Goal: Information Seeking & Learning: Learn about a topic

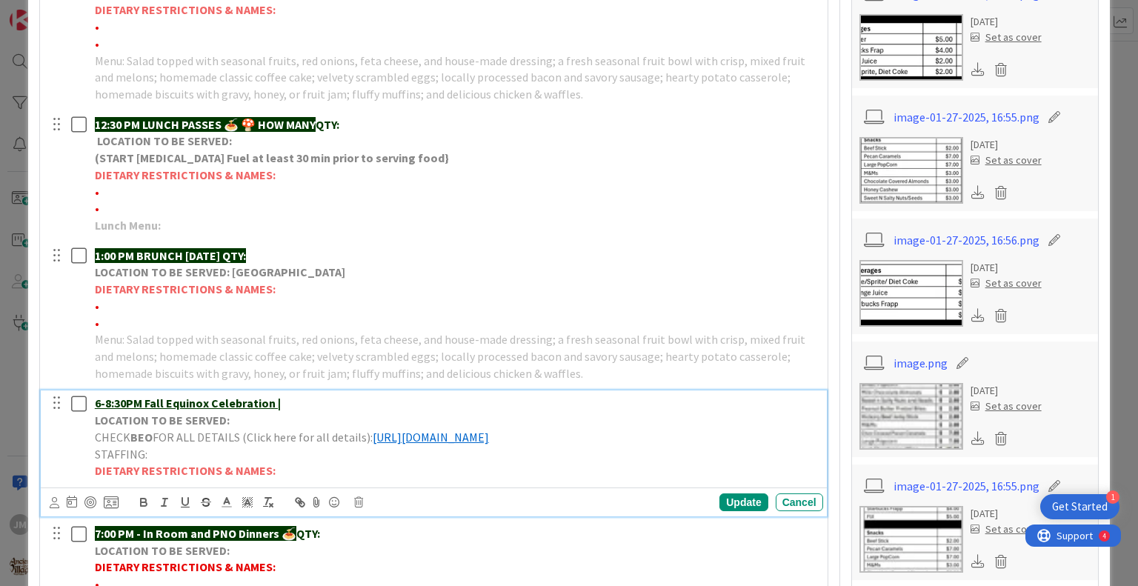
scroll to position [741, 0]
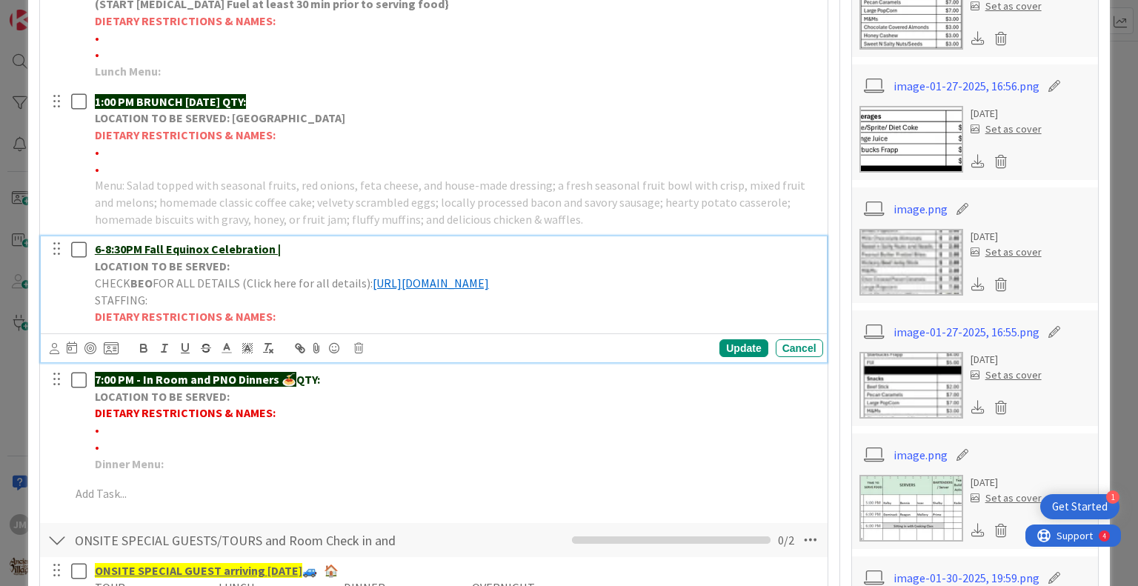
click at [288, 245] on p "6-8:30PM Fall Equinox Celebration |" at bounding box center [456, 249] width 723 height 17
click at [726, 342] on div "Update" at bounding box center [744, 348] width 48 height 18
click at [236, 262] on p "LOCATION TO BE SERVED:" at bounding box center [456, 266] width 723 height 17
click at [744, 346] on div "Update" at bounding box center [744, 348] width 48 height 18
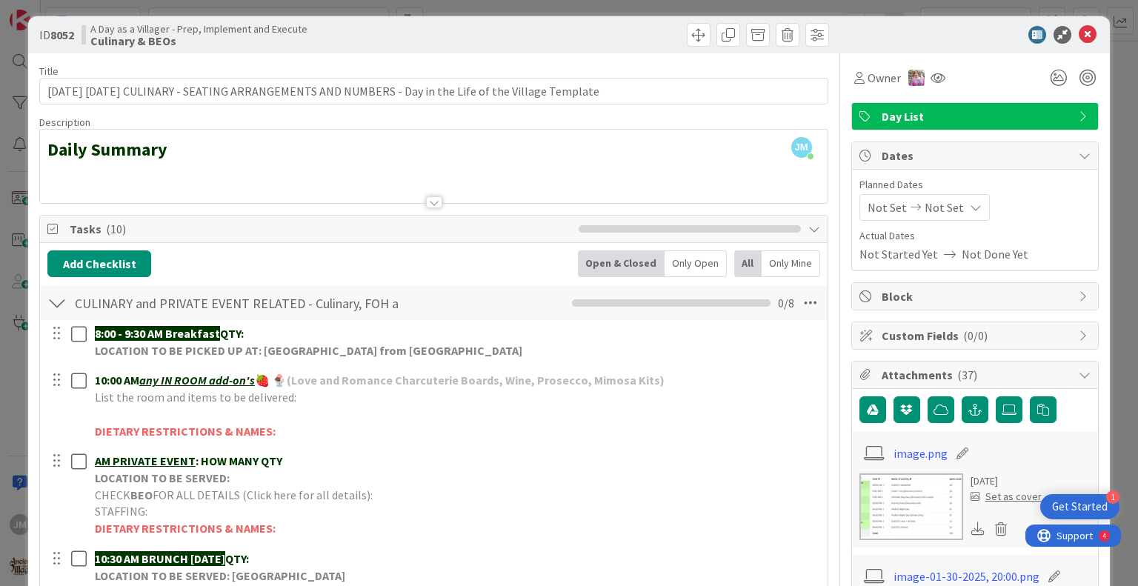
scroll to position [0, 0]
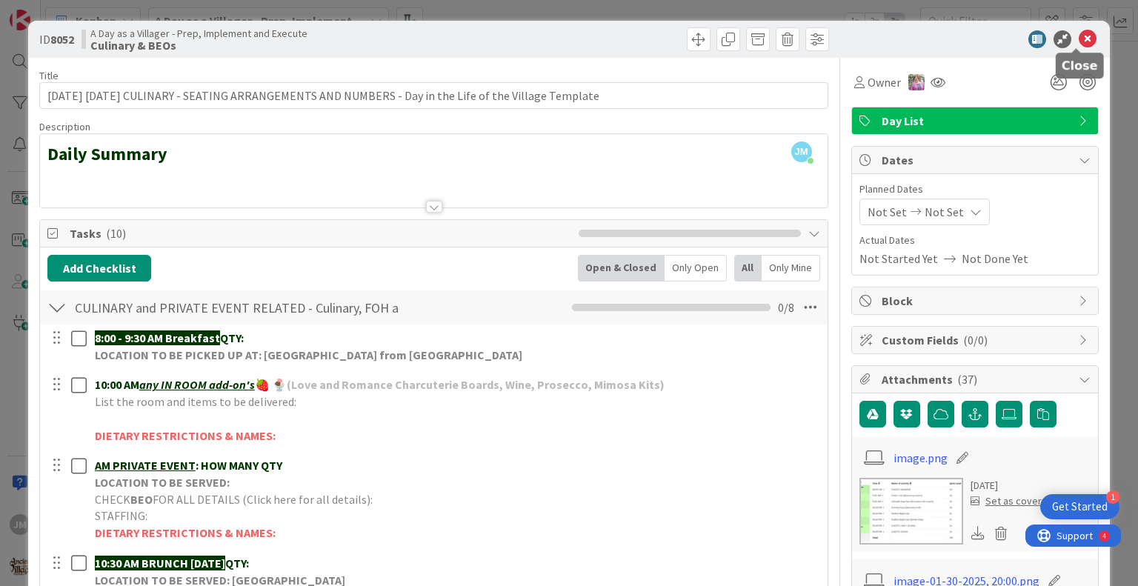
click at [1079, 38] on icon at bounding box center [1088, 39] width 18 height 18
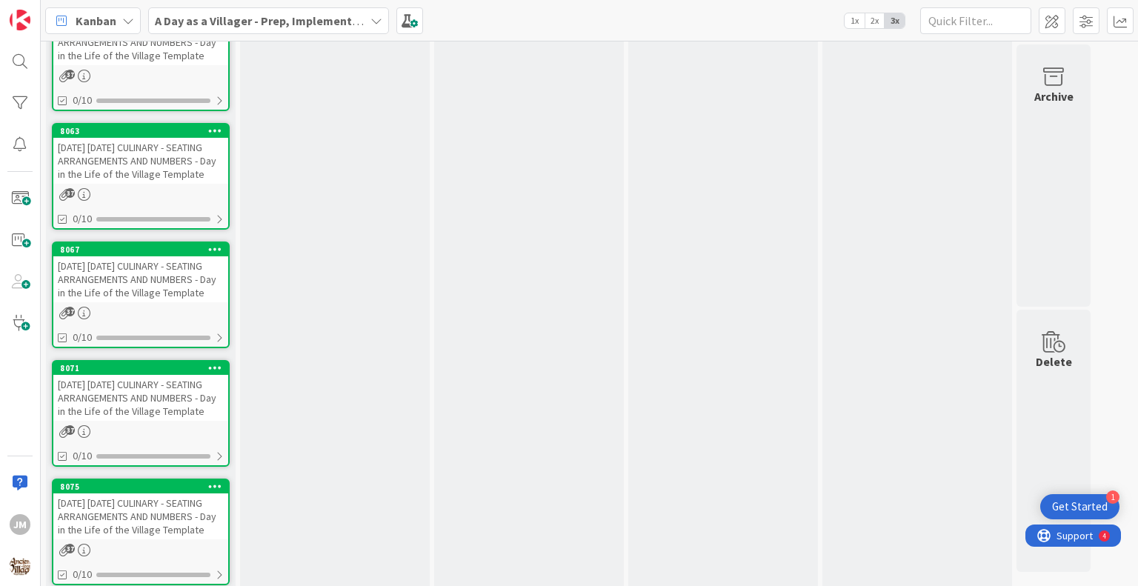
scroll to position [3160, 0]
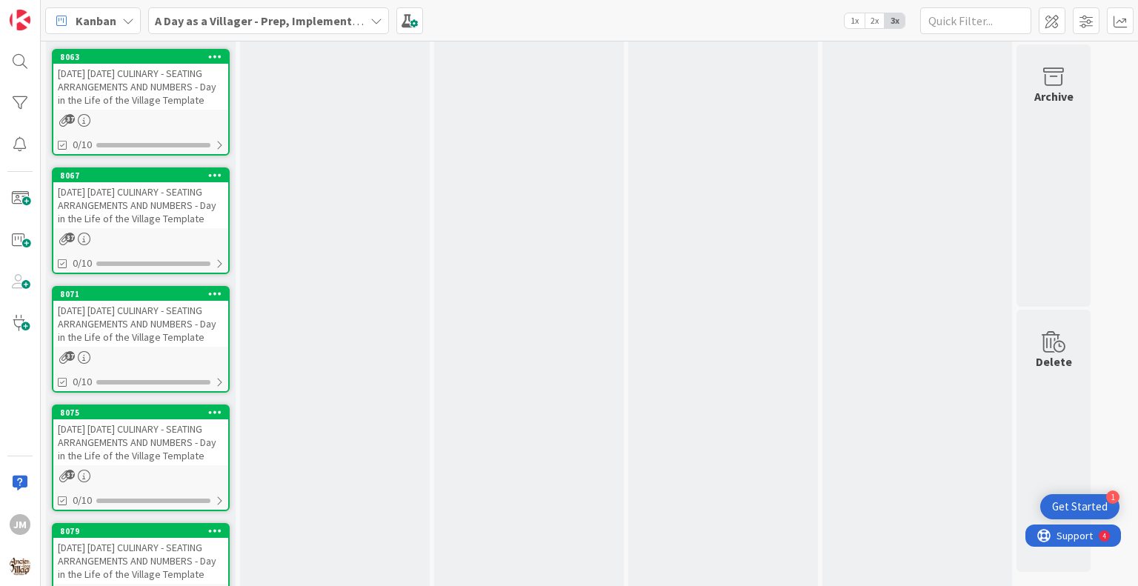
click at [119, 228] on div "[DATE] [DATE] CULINARY - SEATING ARRANGEMENTS AND NUMBERS - Day in the Life of …" at bounding box center [140, 205] width 175 height 46
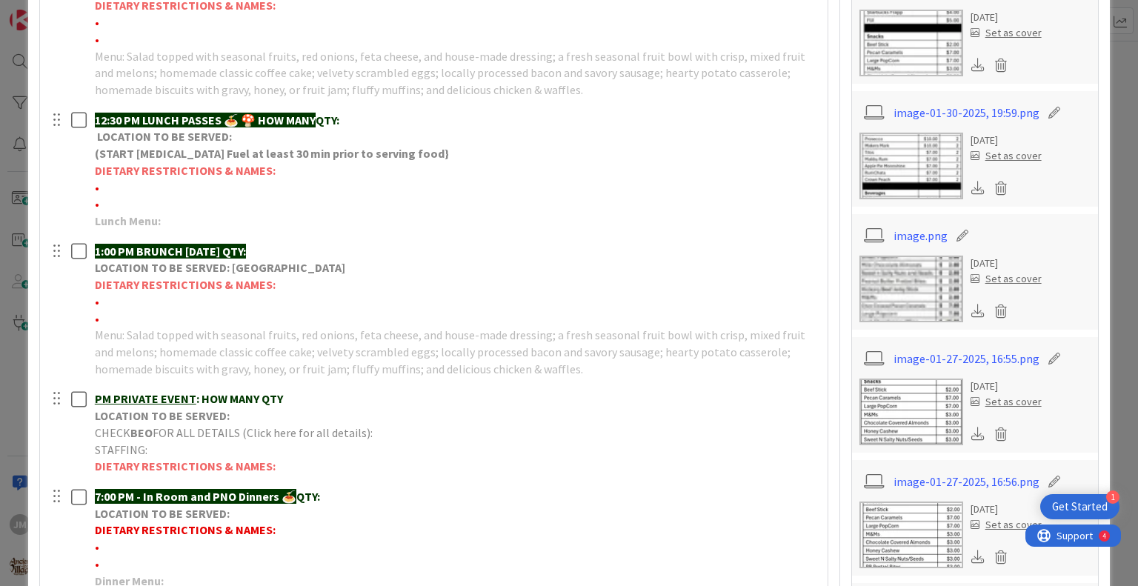
scroll to position [667, 0]
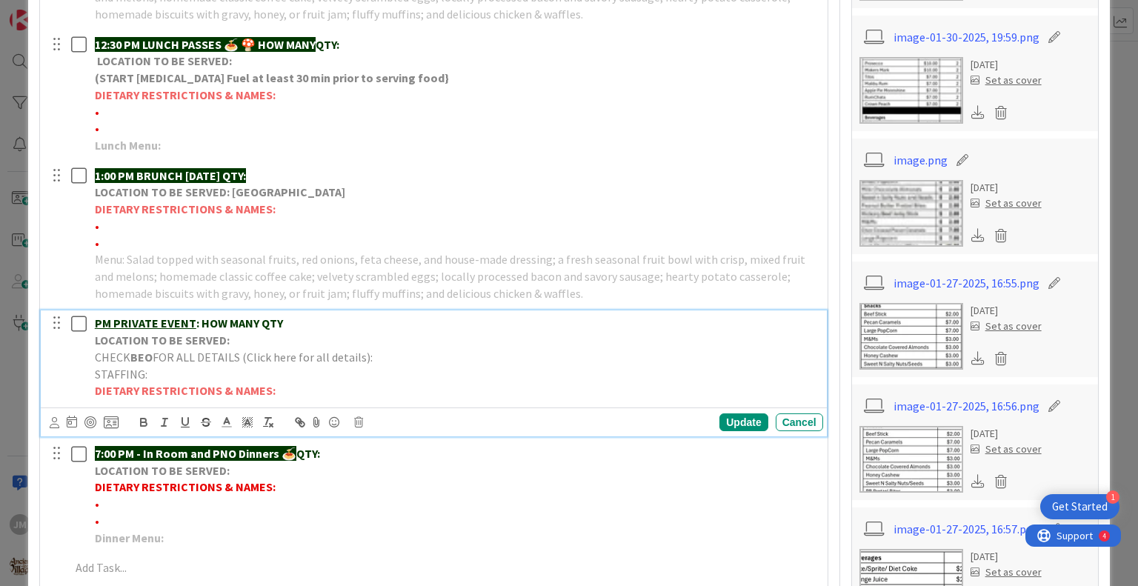
click at [310, 324] on p "PM PRIVATE EVENT : HOW MANY QTY" at bounding box center [456, 323] width 723 height 17
click at [93, 319] on div "PM [PERSON_NAME] Wedding | 60 Exp Guests LOCATION TO BE SERVED: CHECK BEO FOR A…" at bounding box center [456, 357] width 734 height 93
click at [239, 334] on p "LOCATION TO BE SERVED:" at bounding box center [456, 340] width 723 height 17
click at [391, 366] on p "STAFFING:" at bounding box center [456, 374] width 723 height 17
click at [394, 358] on p "CHECK BEO FOR ALL DETAILS (Click here for all details):" at bounding box center [456, 357] width 723 height 17
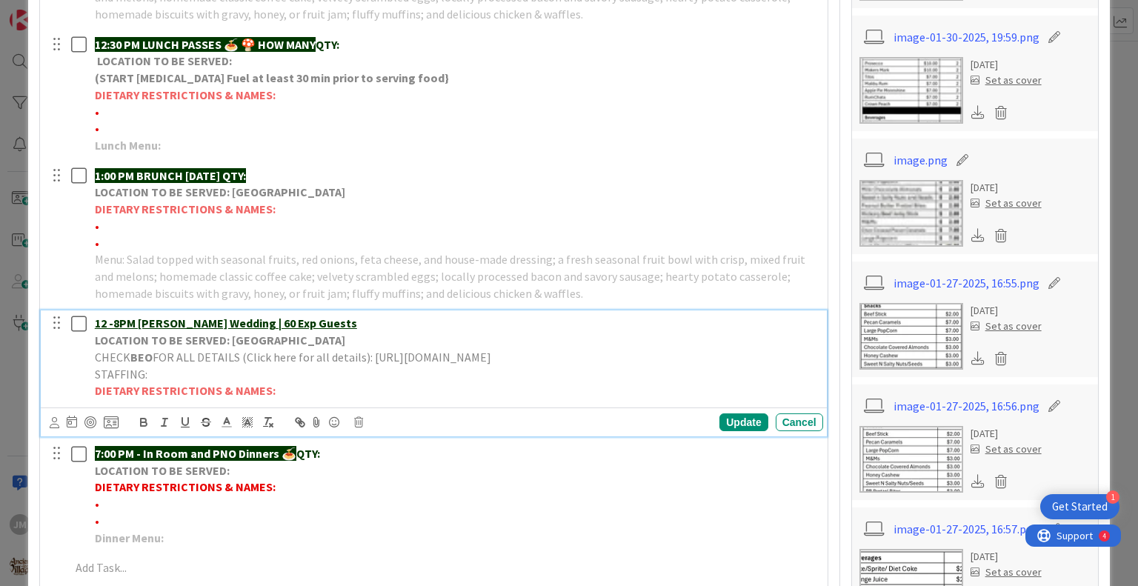
drag, startPoint x: 554, startPoint y: 371, endPoint x: 97, endPoint y: 364, distance: 456.6
click at [97, 365] on p "CHECK BEO FOR ALL DETAILS (Click here for all details): [URL][DOMAIN_NAME]" at bounding box center [456, 357] width 723 height 17
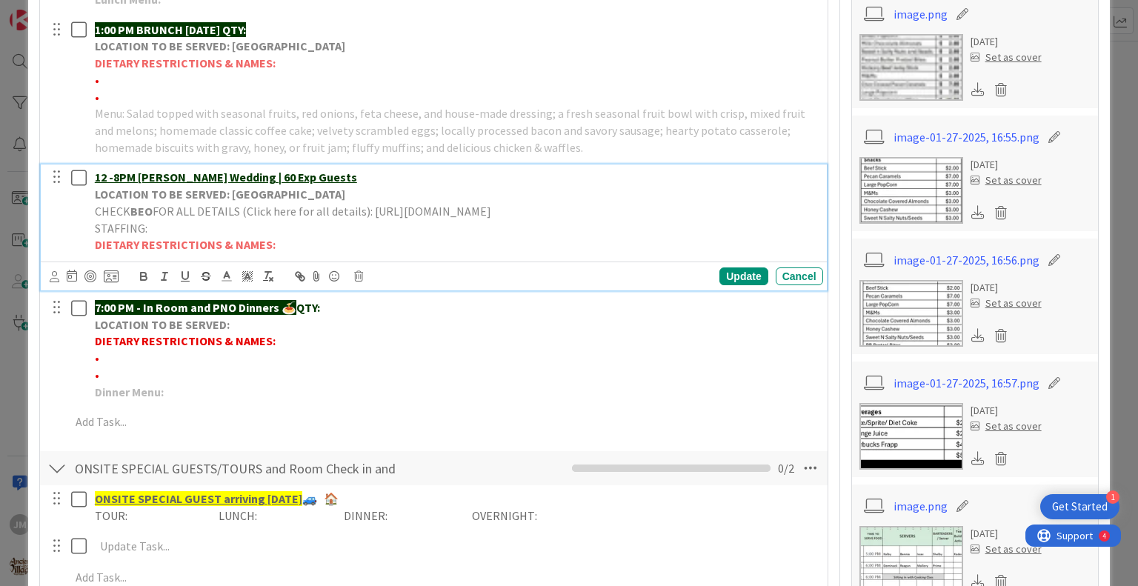
scroll to position [815, 0]
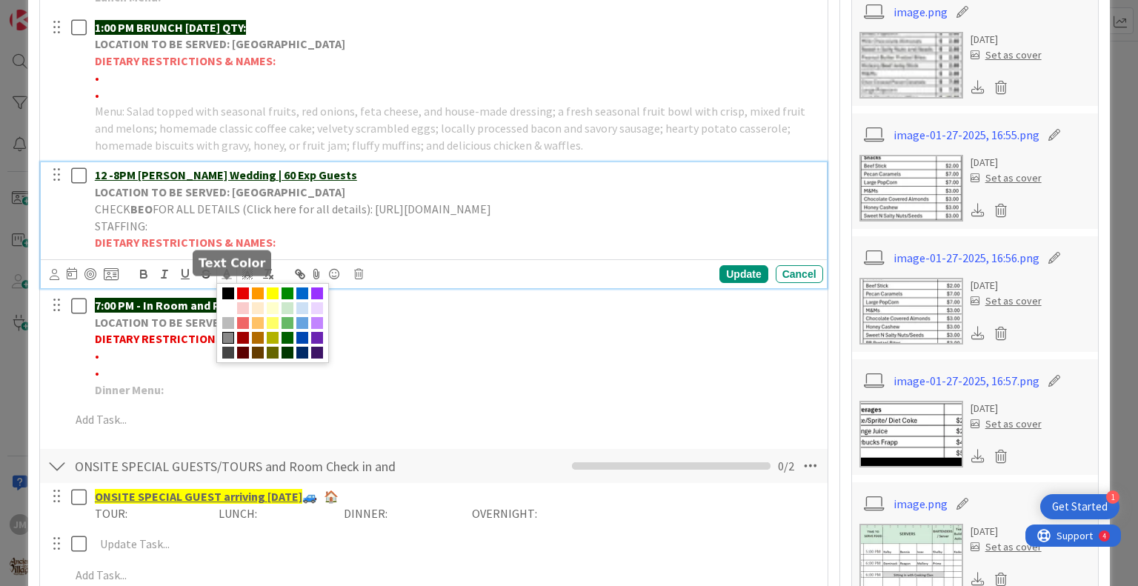
click at [228, 274] on line at bounding box center [227, 274] width 4 height 0
click at [302, 299] on span at bounding box center [302, 294] width 12 height 12
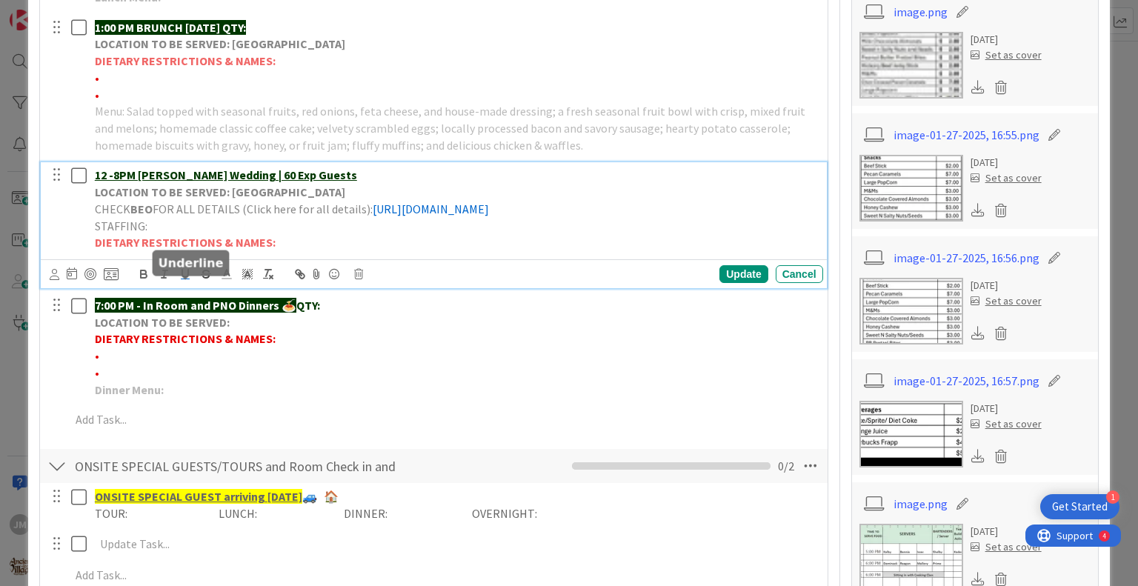
click at [188, 277] on icon "button" at bounding box center [185, 273] width 6 height 7
click at [629, 218] on p "CHECK BEO FOR ALL DETAILS (Click here for all details): [URL][DOMAIN_NAME]" at bounding box center [456, 209] width 723 height 17
click at [732, 283] on div "Update" at bounding box center [744, 274] width 48 height 18
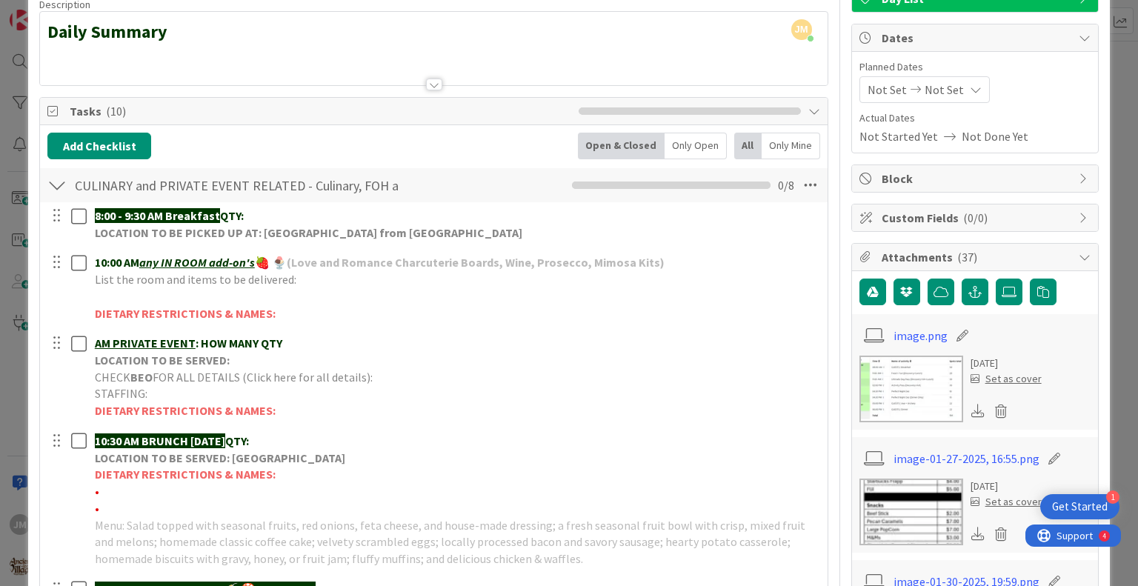
scroll to position [0, 0]
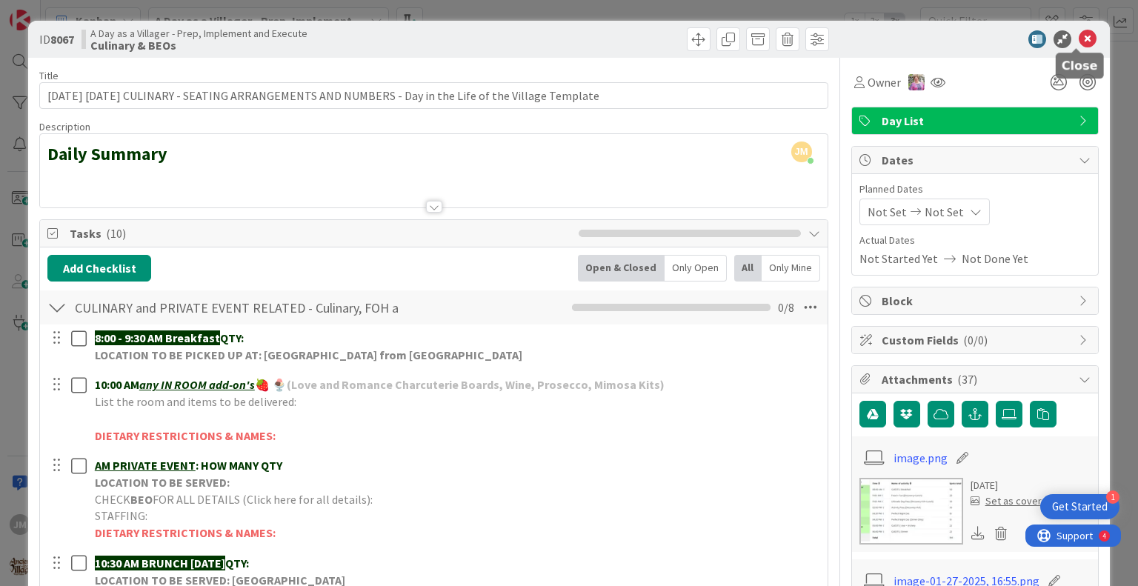
click at [1079, 40] on icon at bounding box center [1088, 39] width 18 height 18
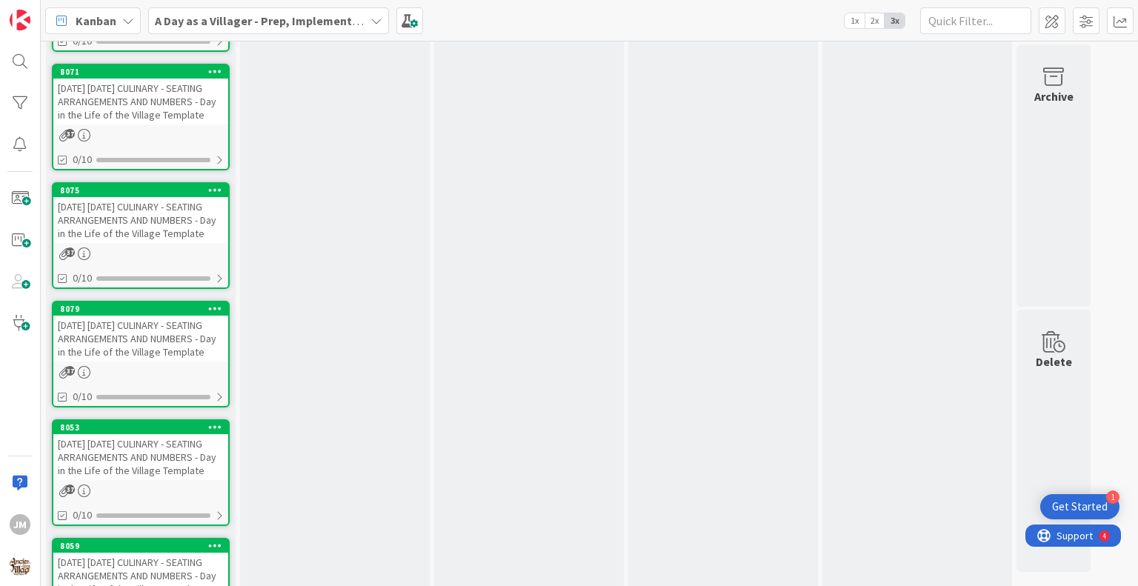
click at [120, 125] on div "[DATE] [DATE] CULINARY - SEATING ARRANGEMENTS AND NUMBERS - Day in the Life of …" at bounding box center [140, 102] width 175 height 46
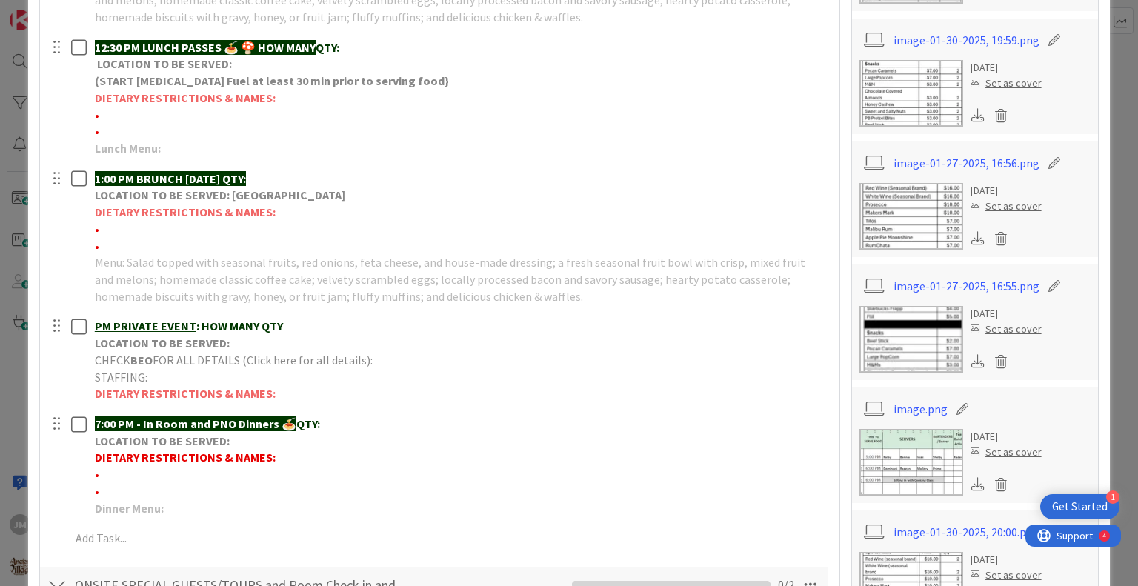
scroll to position [667, 0]
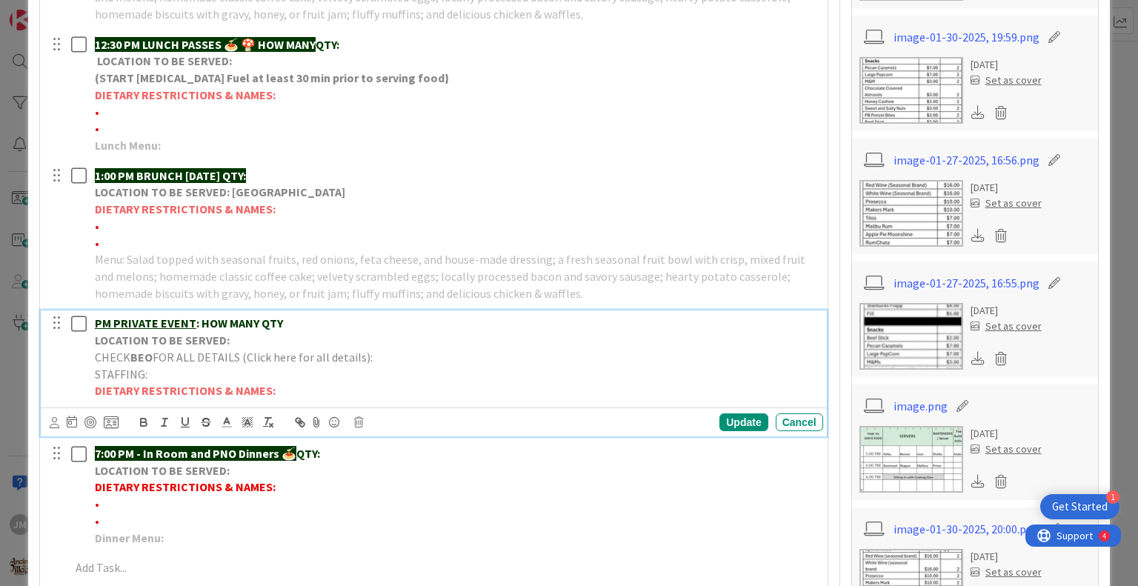
click at [301, 327] on p "PM PRIVATE EVENT : HOW MANY QTY" at bounding box center [456, 323] width 723 height 17
drag, startPoint x: 231, startPoint y: 324, endPoint x: 281, endPoint y: 326, distance: 50.4
click at [231, 324] on u "PM [PERSON_NAME] / [PERSON_NAME]" at bounding box center [198, 323] width 206 height 15
click at [329, 325] on p "PM [PERSON_NAME] / [PERSON_NAME] Rehearsal Dinner" at bounding box center [456, 323] width 723 height 17
click at [285, 336] on p "LOCATION TO BE SERVED:" at bounding box center [456, 340] width 723 height 17
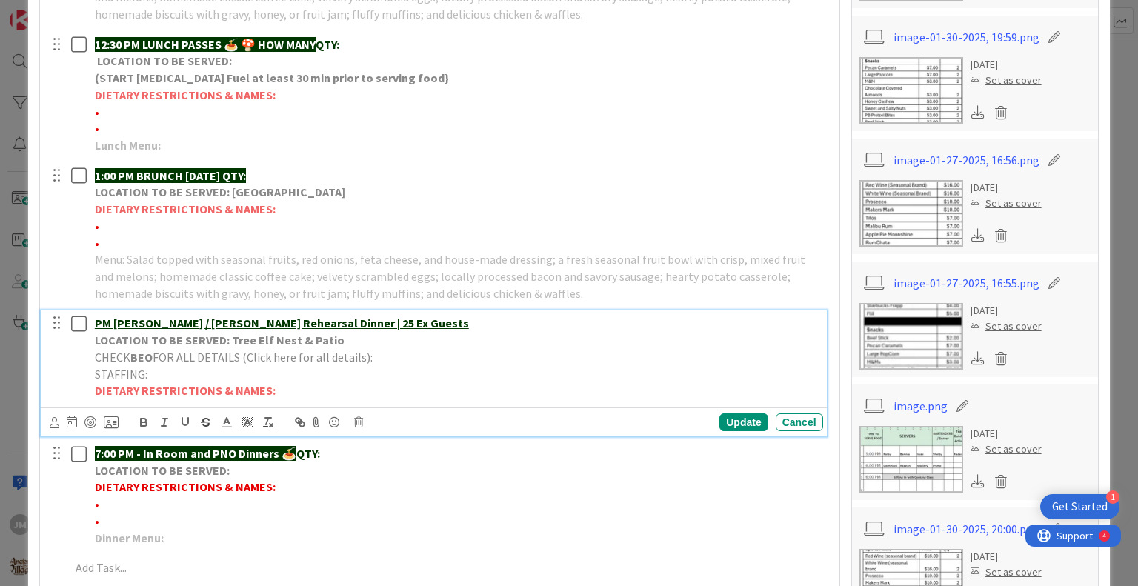
click at [379, 361] on p "CHECK BEO FOR ALL DETAILS (Click here for all details):" at bounding box center [456, 357] width 723 height 17
drag, startPoint x: 811, startPoint y: 354, endPoint x: 368, endPoint y: 346, distance: 443.3
click at [368, 346] on div "PM [PERSON_NAME] / [PERSON_NAME] Rehearsal Dinner | 25 Ex Guests LOCATION TO BE…" at bounding box center [456, 357] width 734 height 93
click at [393, 367] on p "STAFFING:" at bounding box center [456, 374] width 723 height 17
drag, startPoint x: 367, startPoint y: 355, endPoint x: 767, endPoint y: 373, distance: 400.6
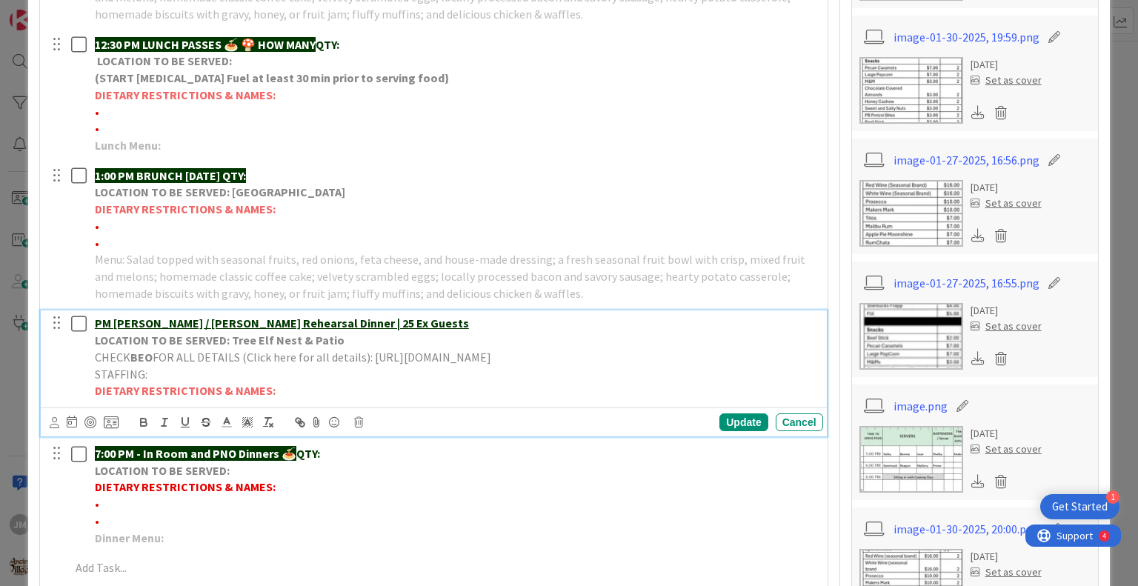
click at [806, 358] on div "PM [PERSON_NAME] / [PERSON_NAME] Rehearsal Dinner | 25 Ex Guests LOCATION TO BE…" at bounding box center [456, 357] width 734 height 93
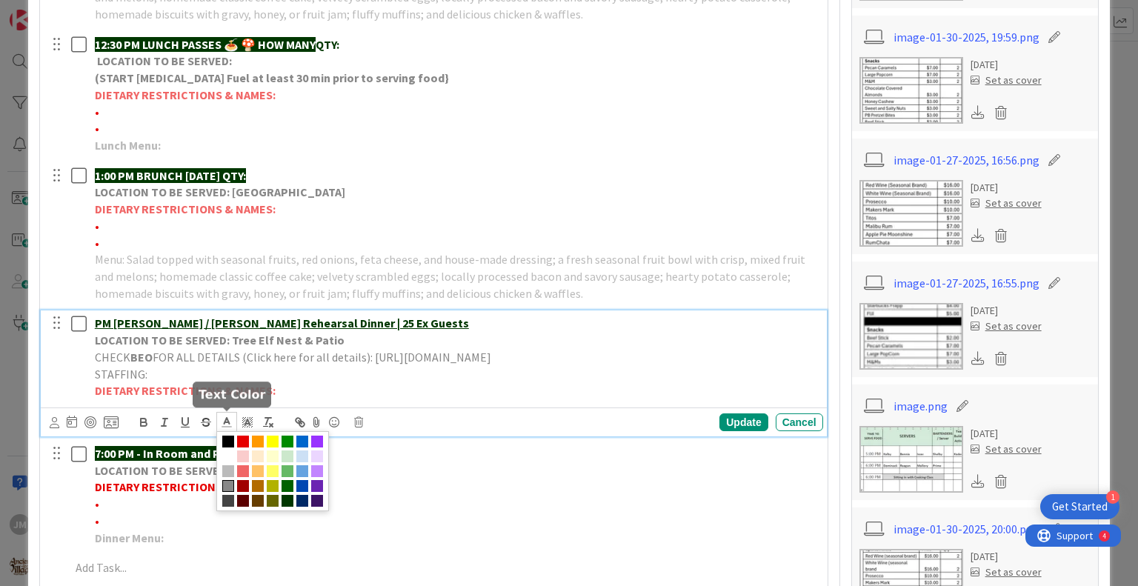
click at [227, 420] on icon at bounding box center [226, 422] width 13 height 13
click at [301, 440] on span at bounding box center [302, 442] width 12 height 12
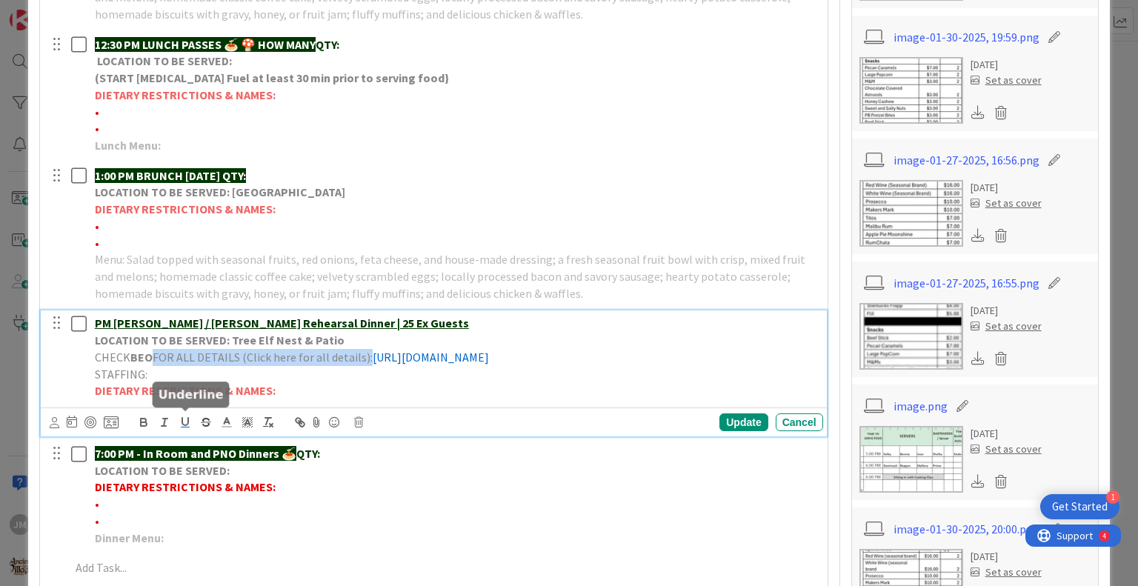
click at [187, 417] on icon "button" at bounding box center [185, 422] width 13 height 13
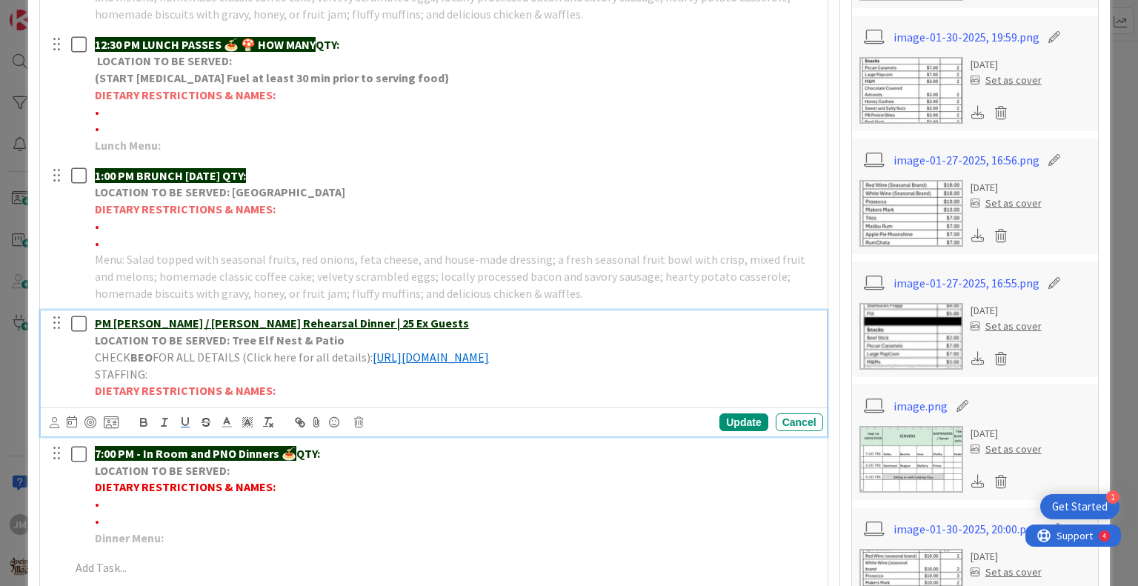
click at [328, 385] on p "DIETARY RESTRICTIONS & NAMES:" at bounding box center [456, 390] width 723 height 17
click at [96, 324] on u "PM [PERSON_NAME] / [PERSON_NAME] Rehearsal Dinner | 25 Ex Guests" at bounding box center [282, 323] width 374 height 15
click at [93, 317] on div "PM [PERSON_NAME] / [PERSON_NAME] Rehearsal Dinner | 25 Ex Guests LOCATION TO BE…" at bounding box center [456, 357] width 734 height 93
click at [747, 423] on div "Update" at bounding box center [744, 423] width 48 height 18
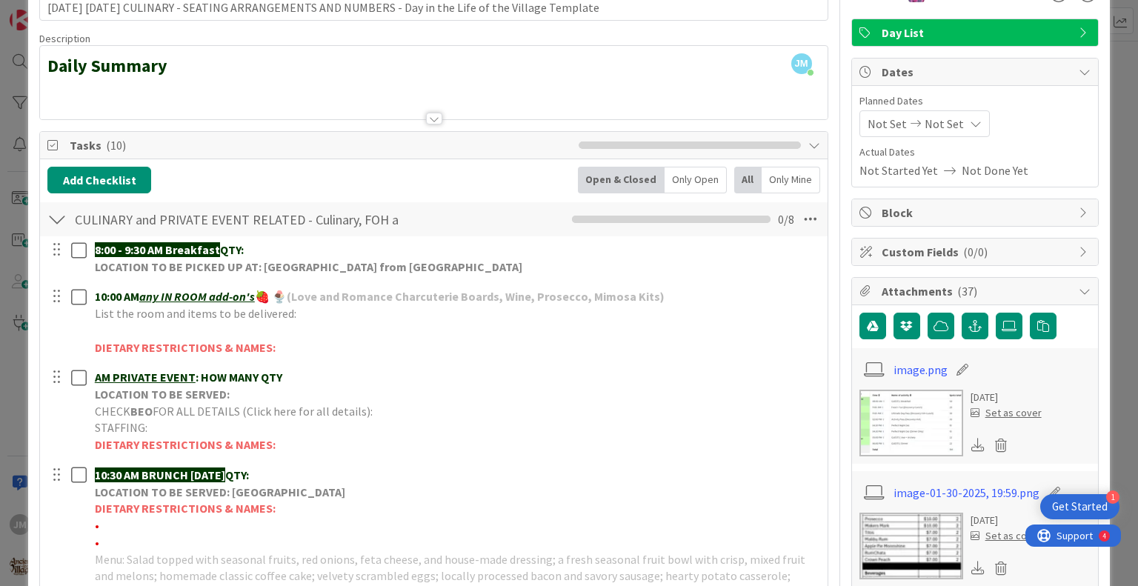
scroll to position [0, 0]
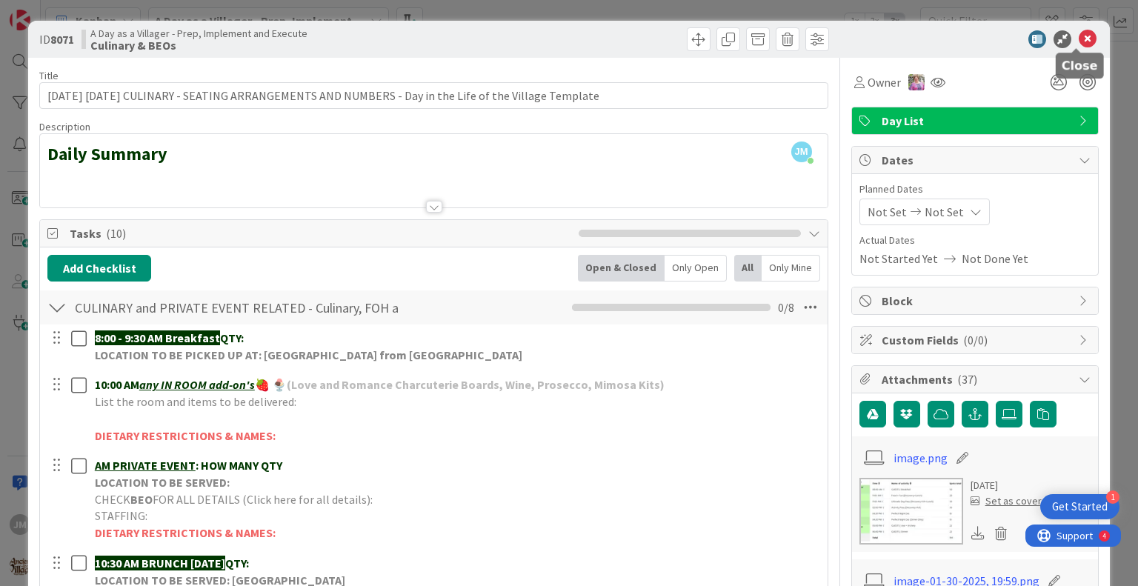
click at [1083, 38] on icon at bounding box center [1088, 39] width 18 height 18
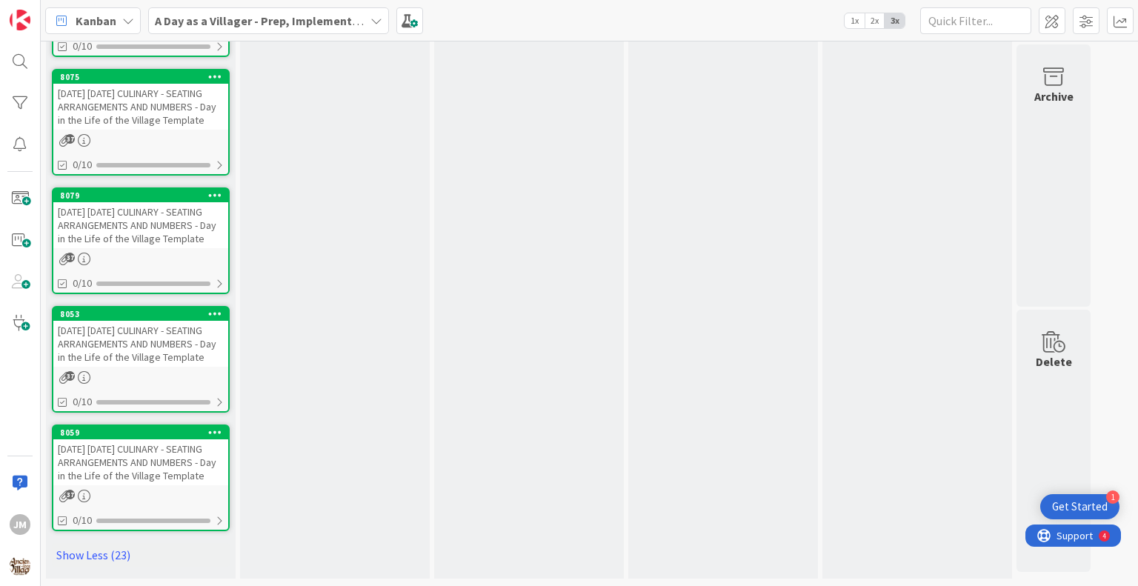
scroll to position [3605, 0]
click at [133, 130] on div "[DATE] [DATE] CULINARY - SEATING ARRANGEMENTS AND NUMBERS - Day in the Life of …" at bounding box center [140, 107] width 175 height 46
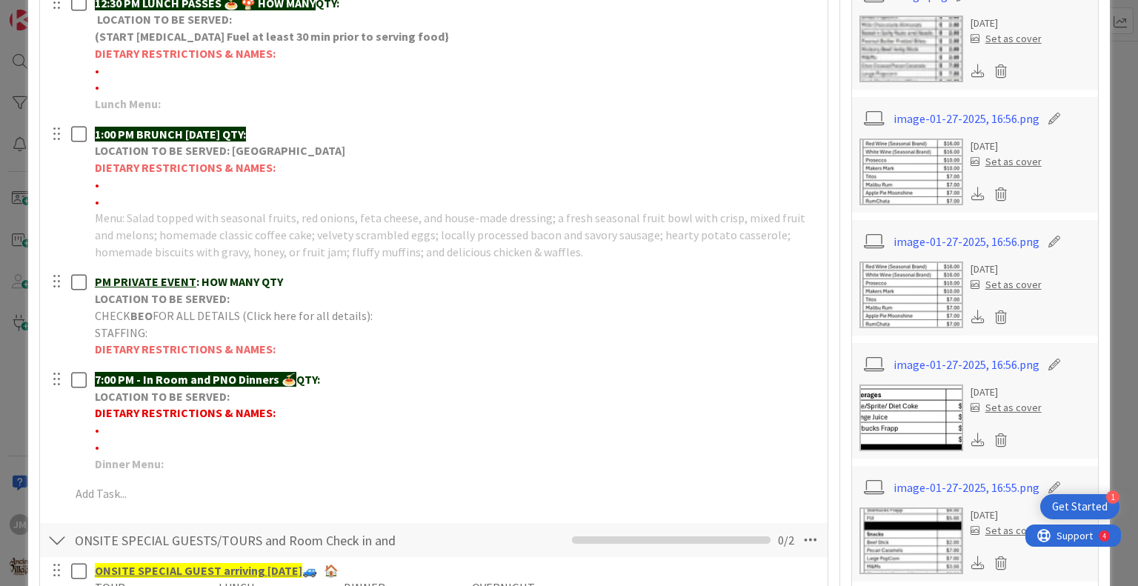
scroll to position [741, 0]
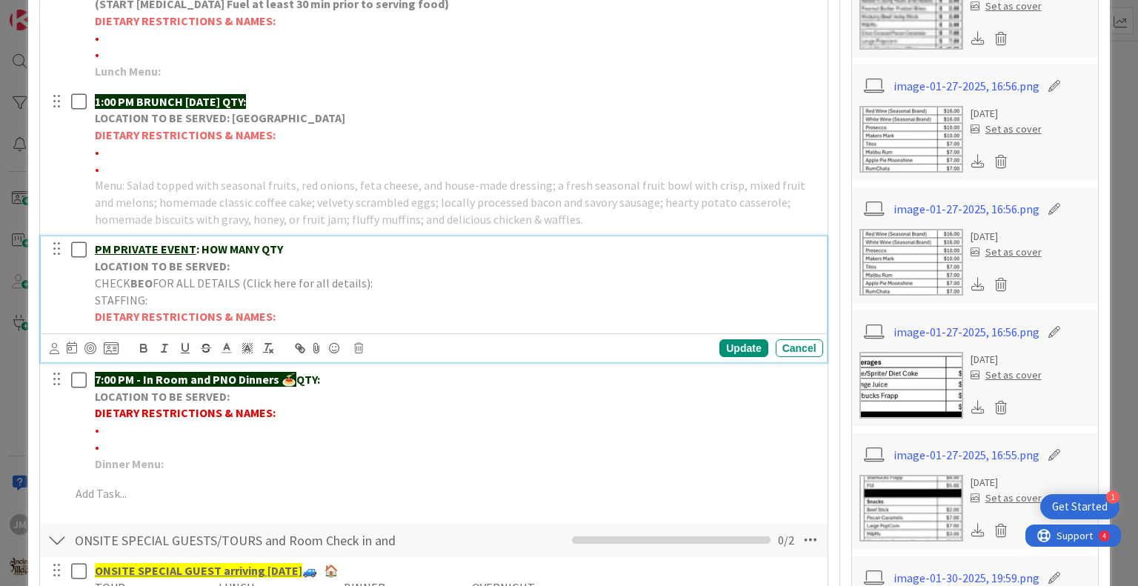
click at [302, 246] on p "PM PRIVATE EVENT : HOW MANY QTY" at bounding box center [456, 249] width 723 height 17
drag, startPoint x: 308, startPoint y: 245, endPoint x: 341, endPoint y: 238, distance: 33.4
click at [308, 246] on u "PM [PERSON_NAME] / [PERSON_NAME] Wedding | Exclusive 75 Exp Guests" at bounding box center [289, 249] width 388 height 15
click at [253, 249] on u "PM [PERSON_NAME] / [PERSON_NAME] Wedding | Exclusive 75 Exp Guests" at bounding box center [289, 249] width 388 height 15
click at [215, 242] on u "PM [PERSON_NAME] / [PERSON_NAME] | Exclusive 75 Exp Guests" at bounding box center [265, 249] width 341 height 15
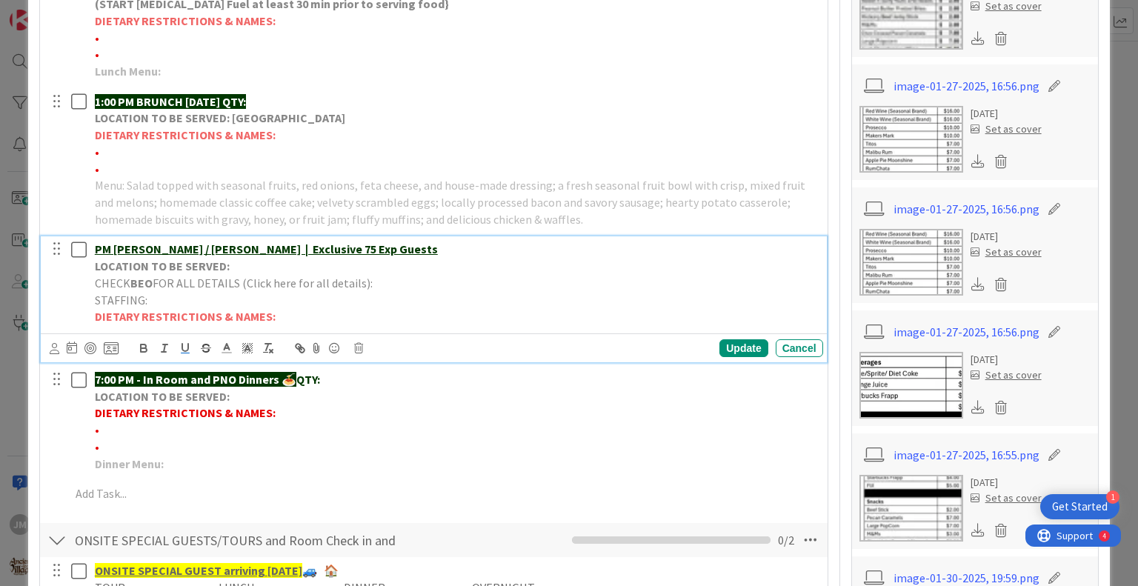
click at [268, 247] on u "PM [PERSON_NAME] / [PERSON_NAME] | Exclusive 75 Exp Guests" at bounding box center [266, 249] width 343 height 15
click at [256, 268] on p "LOCATION TO BE SERVED:" at bounding box center [456, 266] width 723 height 17
click at [400, 281] on p "CHECK BEO FOR ALL DETAILS (Click here for all details):" at bounding box center [456, 283] width 723 height 17
drag, startPoint x: 804, startPoint y: 284, endPoint x: 366, endPoint y: 281, distance: 438.0
click at [366, 281] on span "FOR ALL DETAILS (Click here for all details): [URL][DOMAIN_NAME]" at bounding box center [322, 283] width 339 height 15
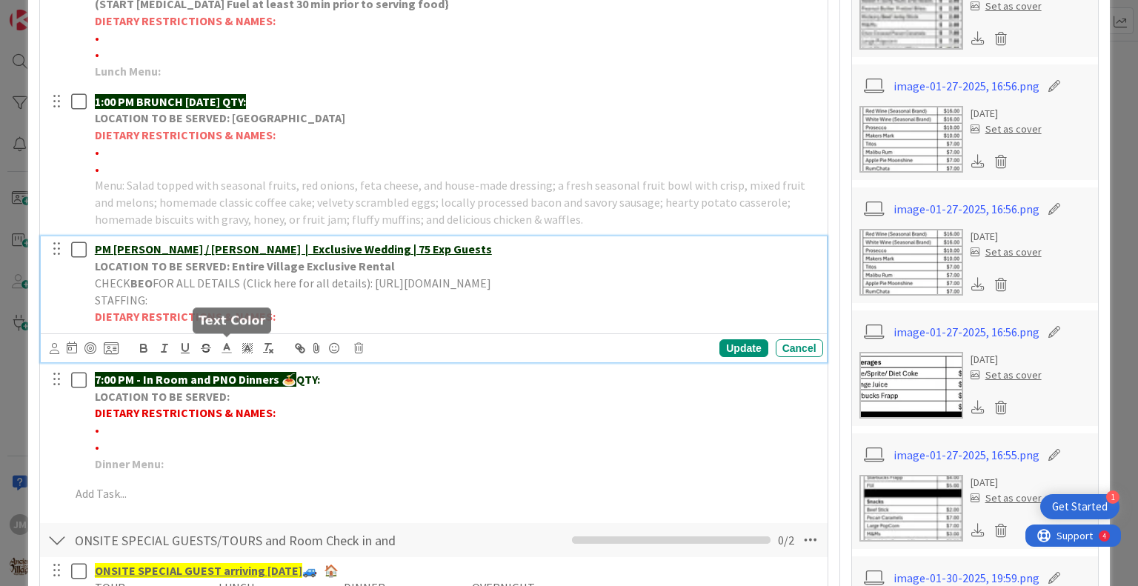
click at [228, 349] on icon at bounding box center [226, 348] width 13 height 13
click at [303, 364] on span at bounding box center [302, 368] width 12 height 12
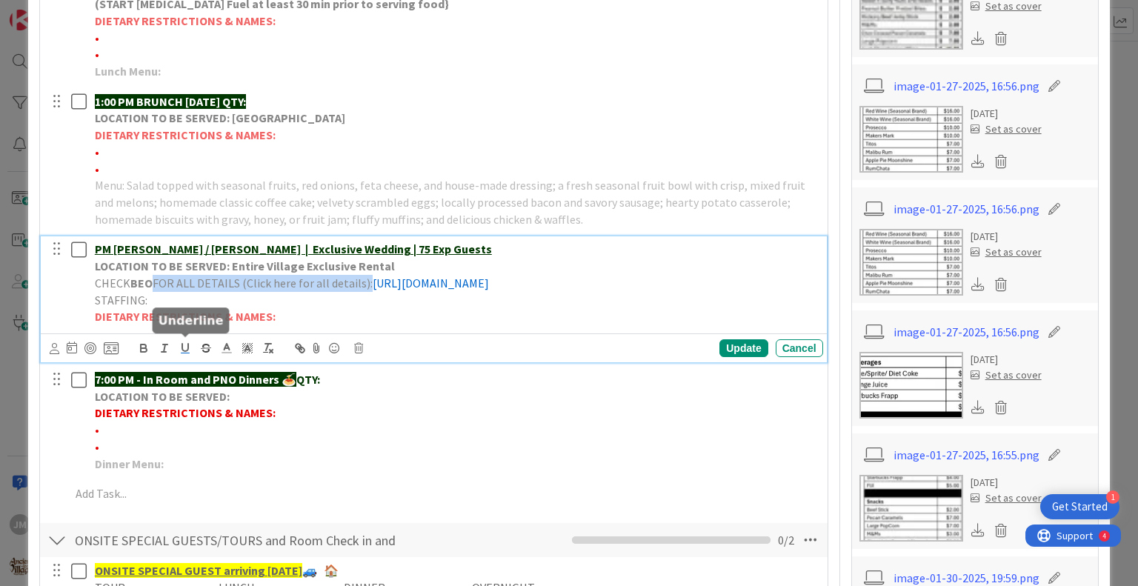
click at [184, 349] on icon "button" at bounding box center [185, 347] width 6 height 7
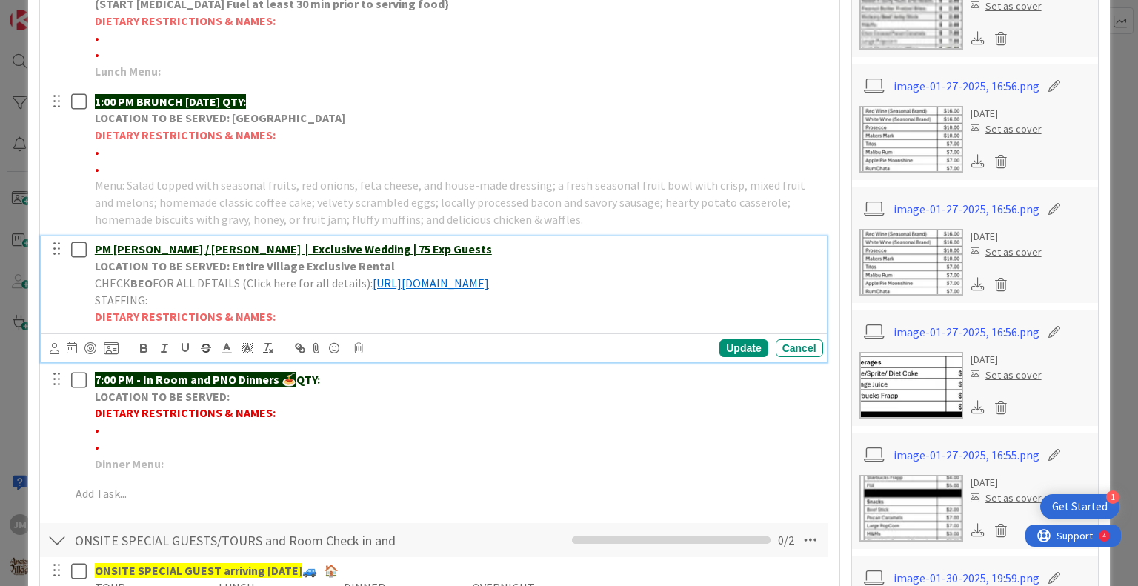
click at [418, 304] on p "STAFFING:" at bounding box center [456, 300] width 723 height 17
click at [733, 343] on div "Update" at bounding box center [744, 348] width 48 height 18
click at [93, 242] on div "PM [PERSON_NAME] / [PERSON_NAME] | Exclusive Wedding | 75 Exp Guests LOCATION T…" at bounding box center [456, 282] width 734 height 93
click at [733, 344] on div "Update" at bounding box center [744, 348] width 48 height 18
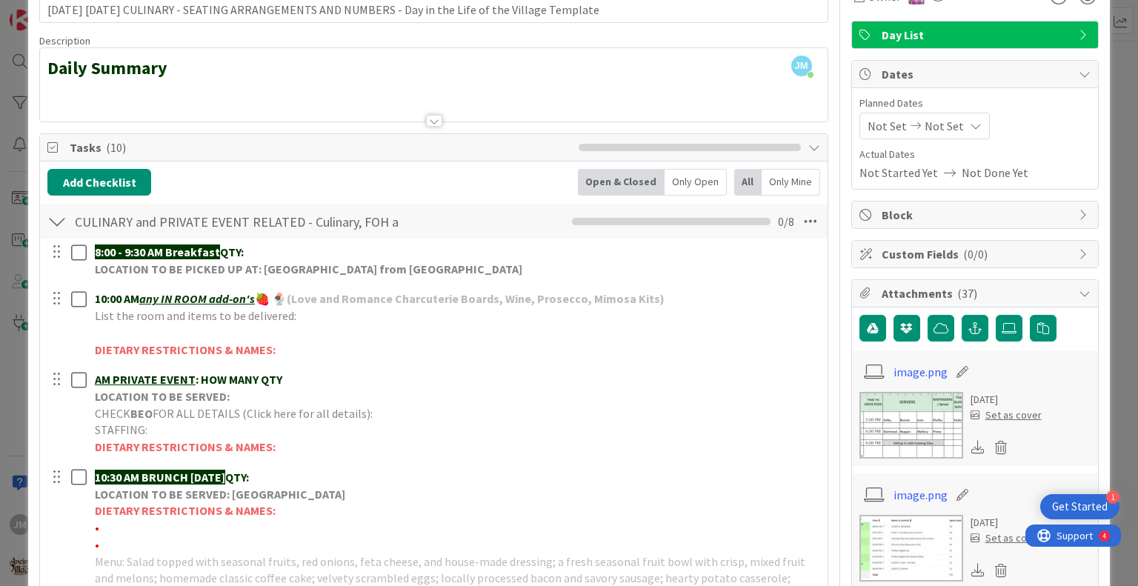
scroll to position [0, 0]
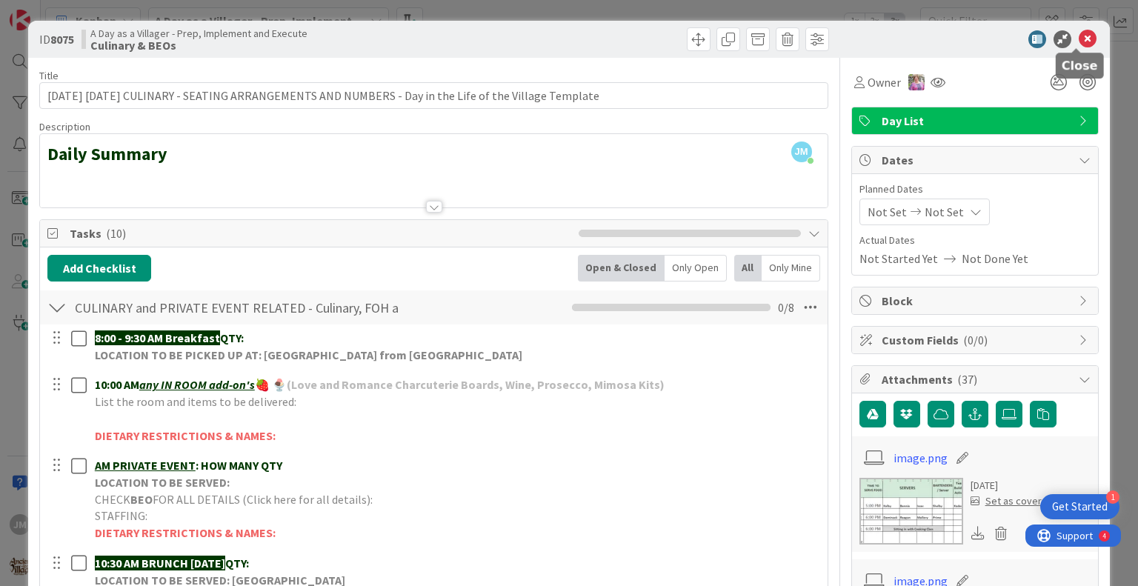
click at [1079, 33] on icon at bounding box center [1088, 39] width 18 height 18
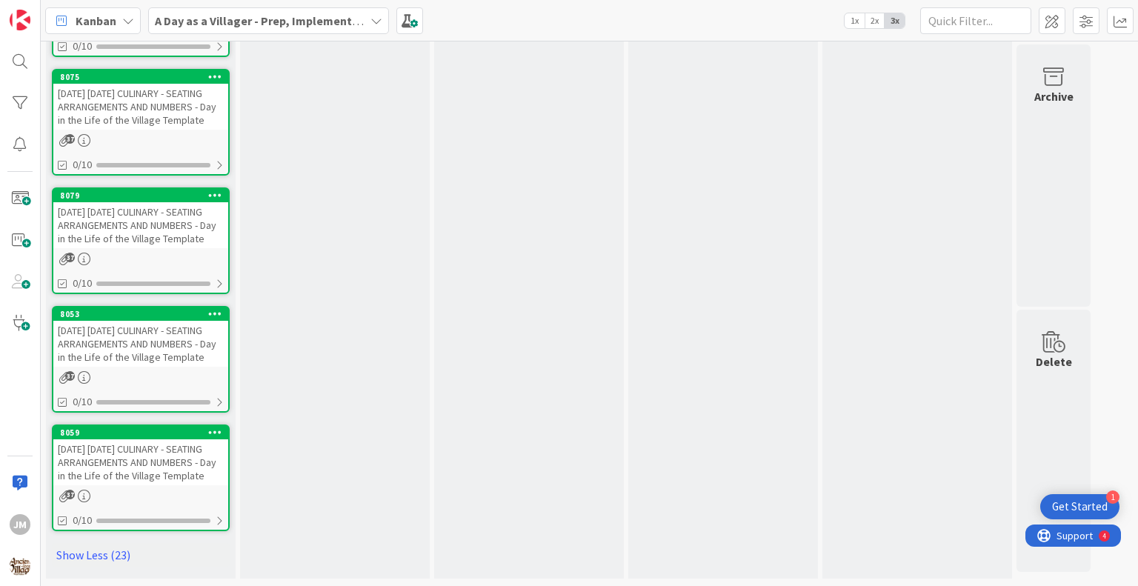
click at [154, 248] on div "[DATE] [DATE] CULINARY - SEATING ARRANGEMENTS AND NUMBERS - Day in the Life of …" at bounding box center [140, 225] width 175 height 46
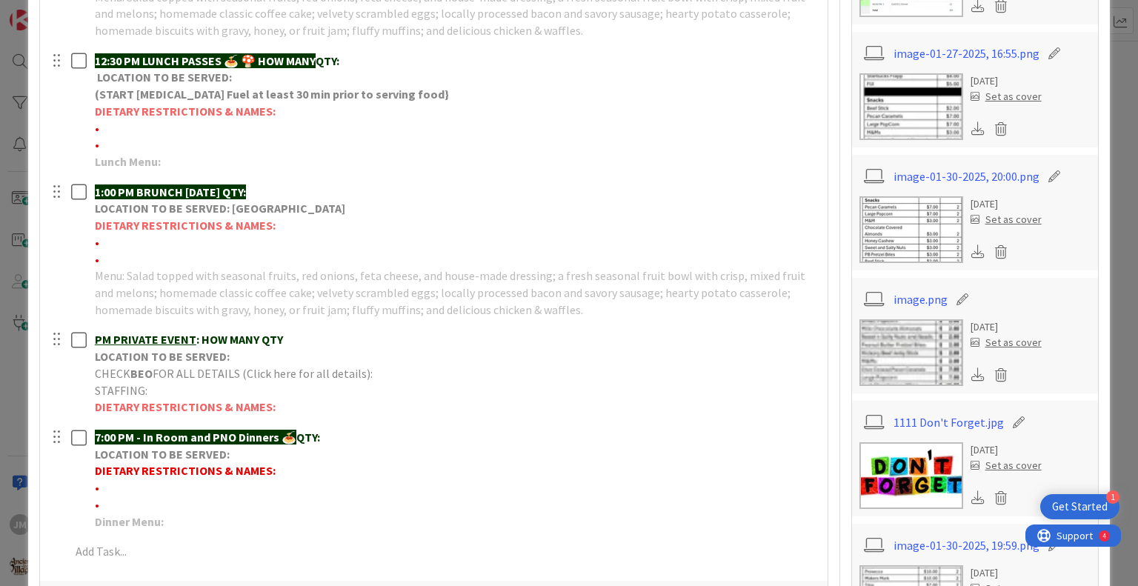
scroll to position [741, 0]
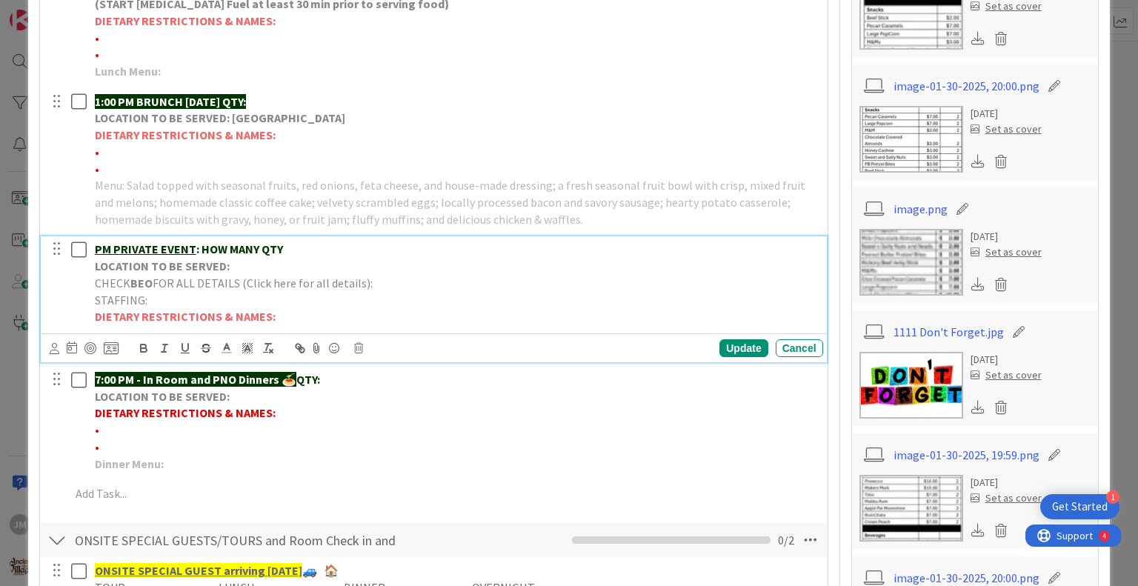
click at [296, 255] on p "PM PRIVATE EVENT : HOW MANY QTY" at bounding box center [456, 249] width 723 height 17
click at [293, 260] on p "LOCATION TO BE SERVED:" at bounding box center [456, 266] width 723 height 17
click at [394, 278] on p "CHECK BEO FOR ALL DETAILS (Click here for all details):" at bounding box center [456, 283] width 723 height 17
drag, startPoint x: 803, startPoint y: 279, endPoint x: 368, endPoint y: 281, distance: 435.8
click at [368, 281] on div "PM [PERSON_NAME] Wedding | 30 Exp Guests LOCATION TO BE SERVED: Woodland Terrac…" at bounding box center [456, 282] width 734 height 93
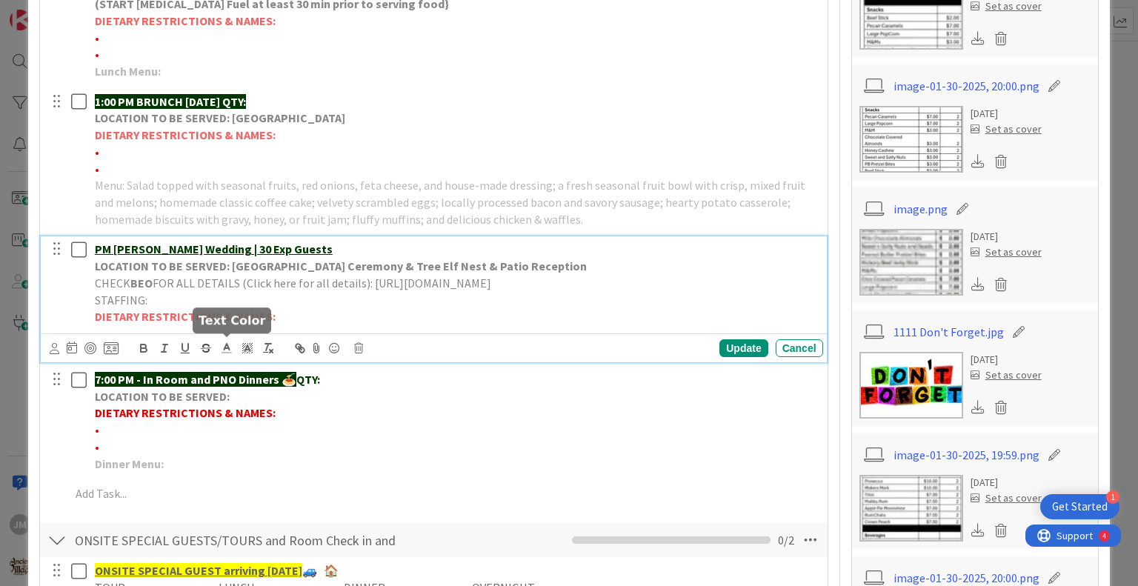
click at [225, 345] on polyline at bounding box center [227, 347] width 5 height 6
click at [300, 364] on span at bounding box center [302, 368] width 12 height 12
click at [186, 342] on icon "button" at bounding box center [185, 348] width 13 height 13
click at [457, 314] on p "DIETARY RESTRICTIONS & NAMES:" at bounding box center [456, 316] width 723 height 17
click at [738, 347] on div "Update" at bounding box center [744, 348] width 48 height 18
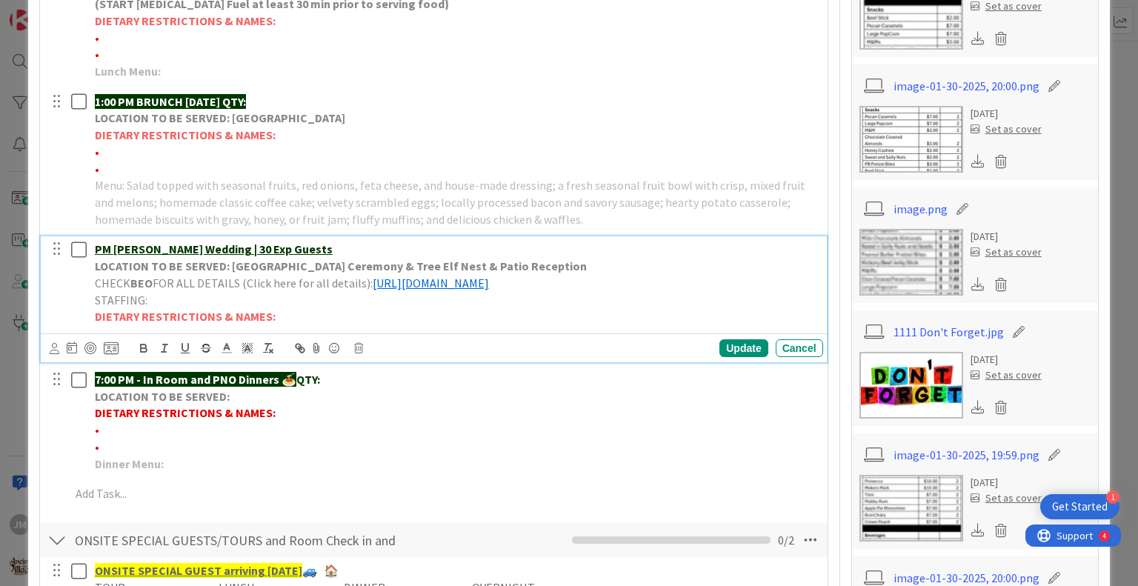
click at [96, 244] on u "PM [PERSON_NAME] Wedding | 30 Exp Guests" at bounding box center [214, 249] width 238 height 15
click at [729, 345] on div "Update" at bounding box center [744, 348] width 48 height 18
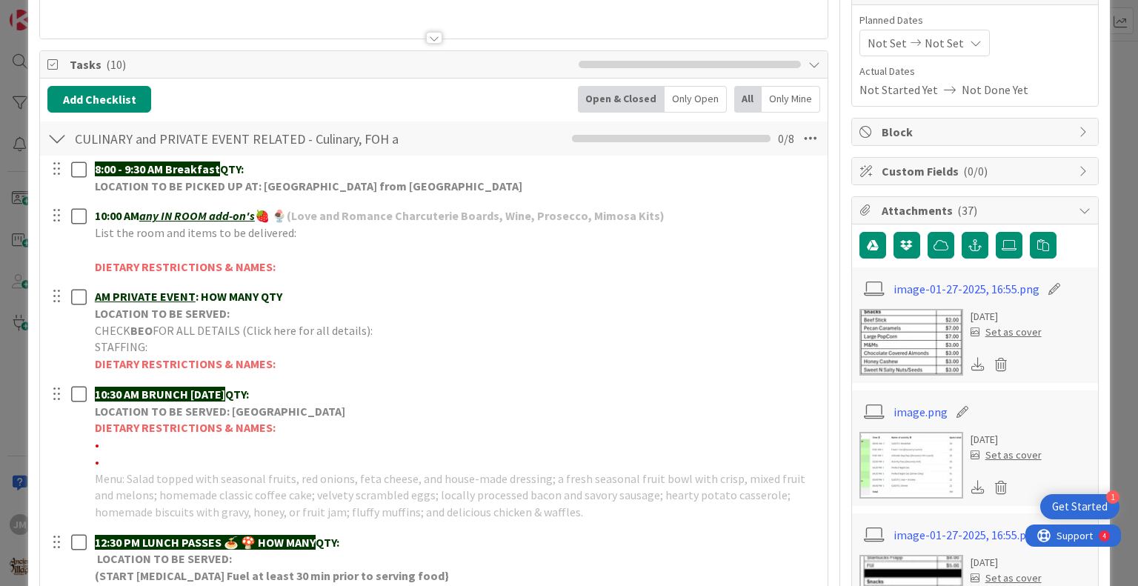
scroll to position [0, 0]
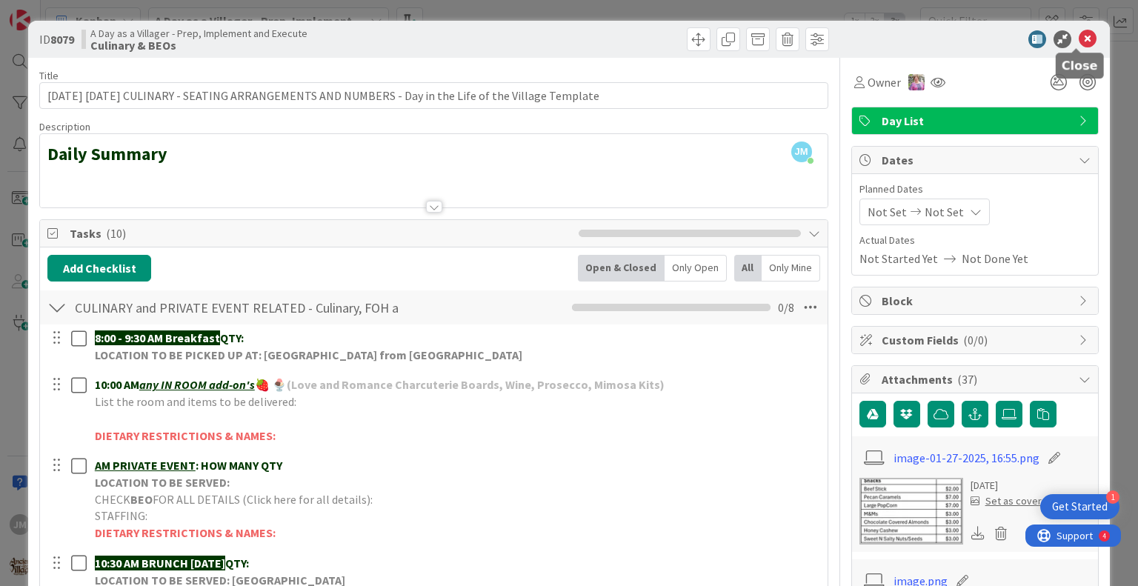
click at [1079, 37] on icon at bounding box center [1088, 39] width 18 height 18
